Goal: Information Seeking & Learning: Find specific fact

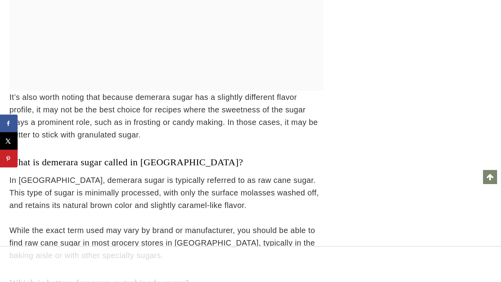
scroll to position [7768, 0]
